Goal: Navigation & Orientation: Find specific page/section

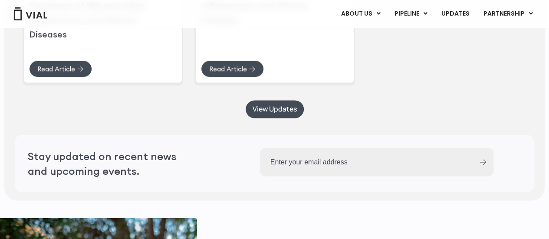
scroll to position [2210, 0]
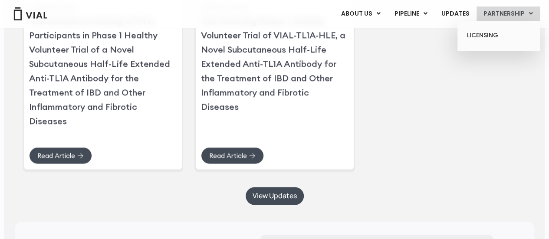
click at [509, 10] on link "PARTNERSHIP" at bounding box center [508, 14] width 63 height 15
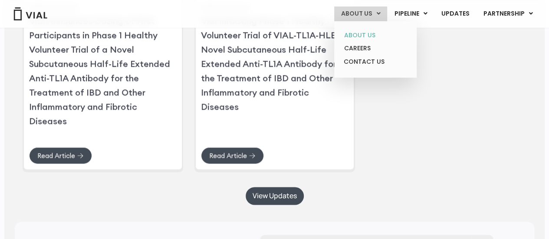
click at [372, 34] on link "ABOUT US" at bounding box center [375, 35] width 76 height 13
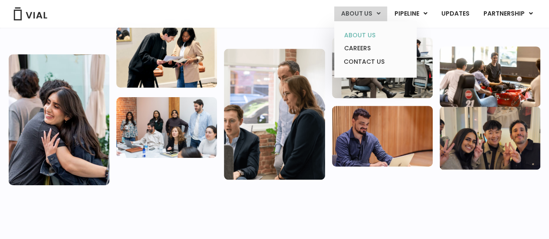
scroll to position [130, 0]
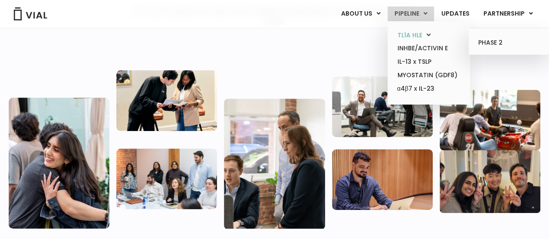
click at [409, 34] on link "TL1A HLE" at bounding box center [429, 35] width 76 height 13
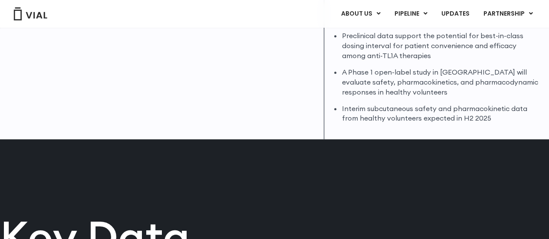
scroll to position [106, 0]
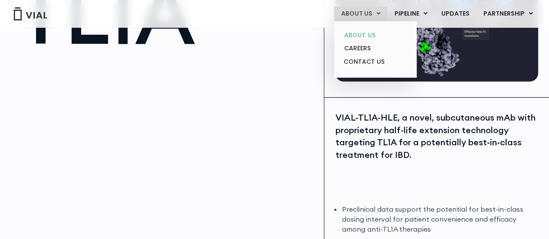
click at [370, 36] on link "ABOUT US" at bounding box center [375, 35] width 76 height 13
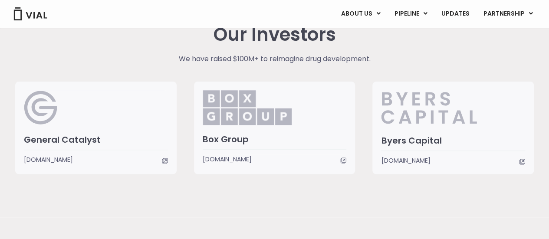
scroll to position [2056, 0]
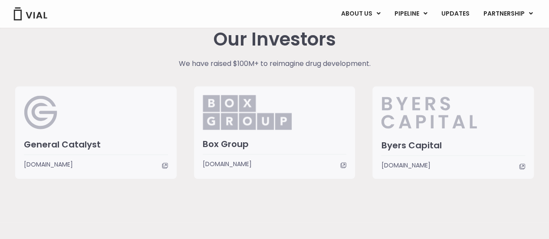
click at [98, 126] on div at bounding box center [96, 117] width 144 height 44
